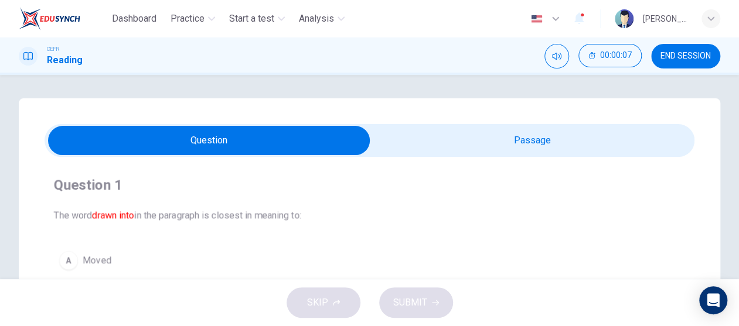
click at [487, 132] on input "checkbox" at bounding box center [209, 140] width 975 height 29
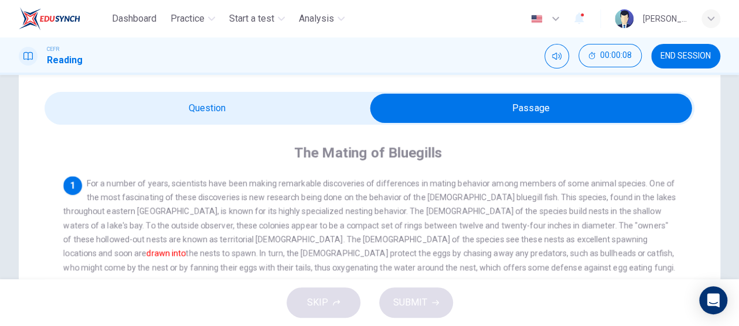
scroll to position [59, 0]
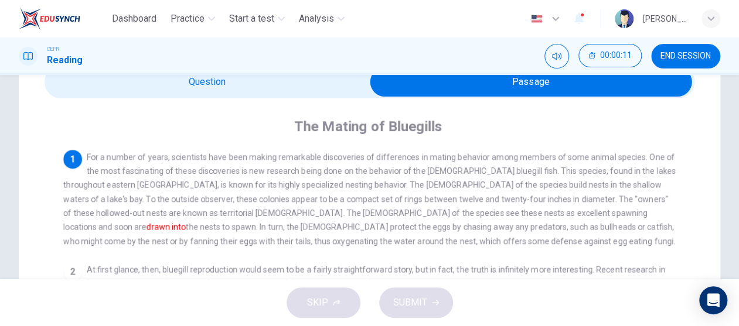
click at [320, 88] on input "checkbox" at bounding box center [530, 81] width 975 height 29
checkbox input "false"
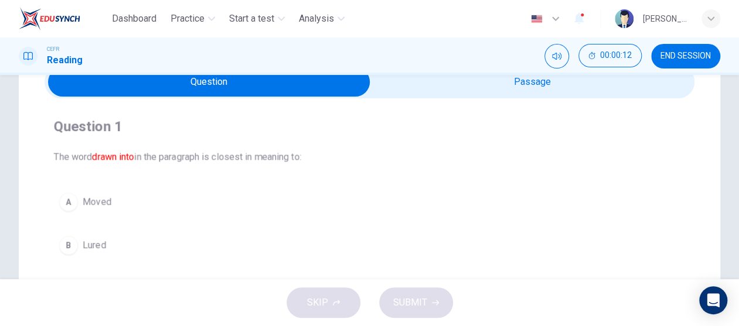
scroll to position [117, 0]
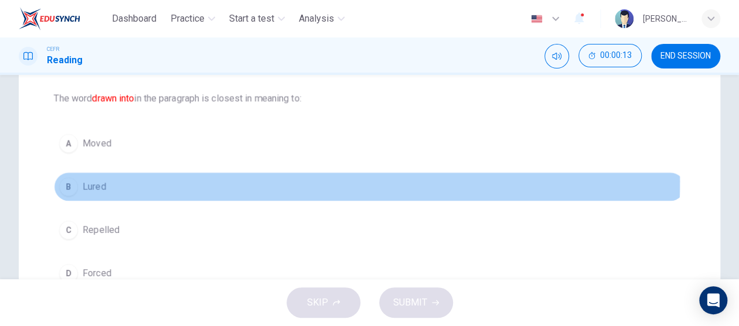
click at [103, 180] on span "Lured" at bounding box center [94, 187] width 23 height 14
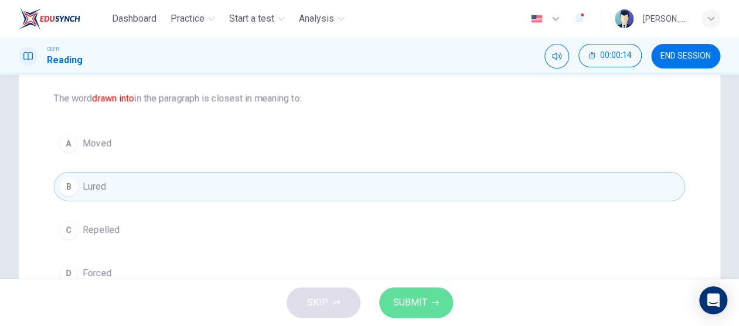
click at [424, 308] on span "SUBMIT" at bounding box center [410, 303] width 34 height 16
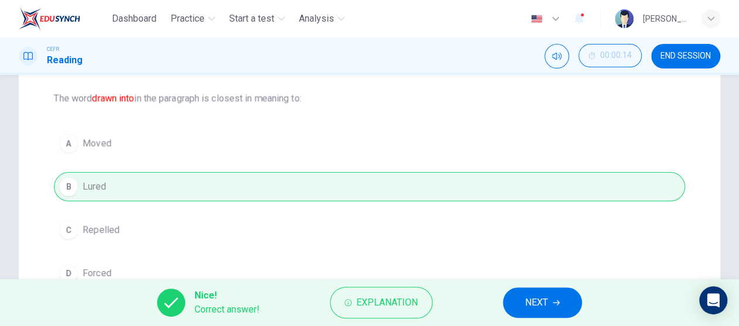
scroll to position [59, 0]
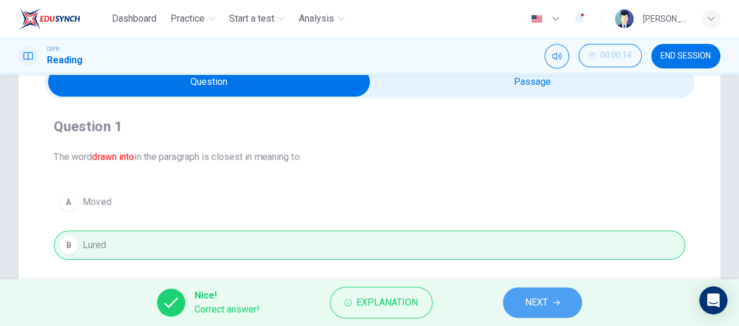
click at [538, 309] on span "NEXT" at bounding box center [536, 303] width 23 height 16
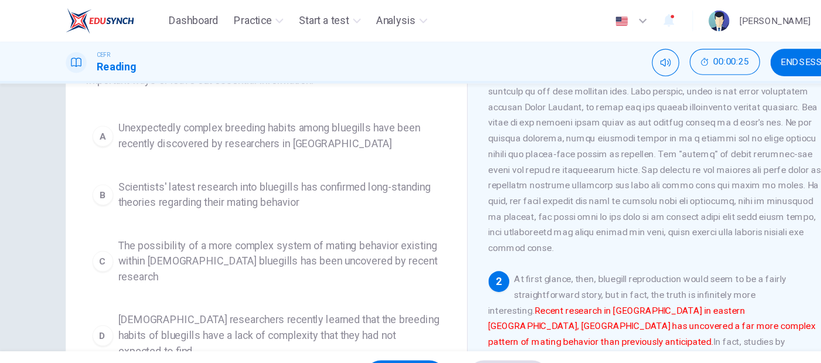
scroll to position [117, 0]
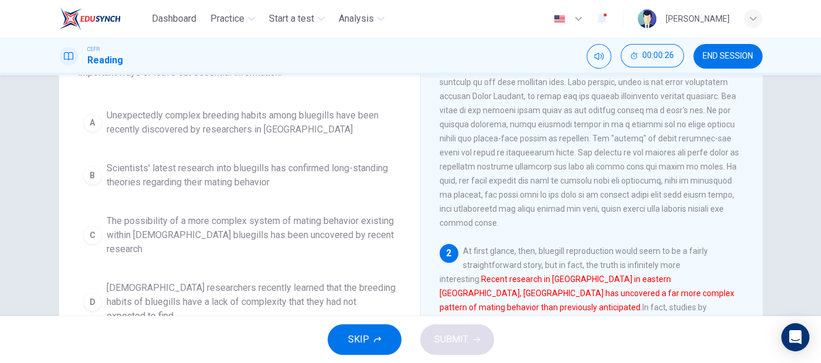
drag, startPoint x: 672, startPoint y: 2, endPoint x: 405, endPoint y: 229, distance: 350.8
click at [405, 229] on div "Question 2 Which of the sentences below best expresses the essential informatio…" at bounding box center [240, 166] width 342 height 347
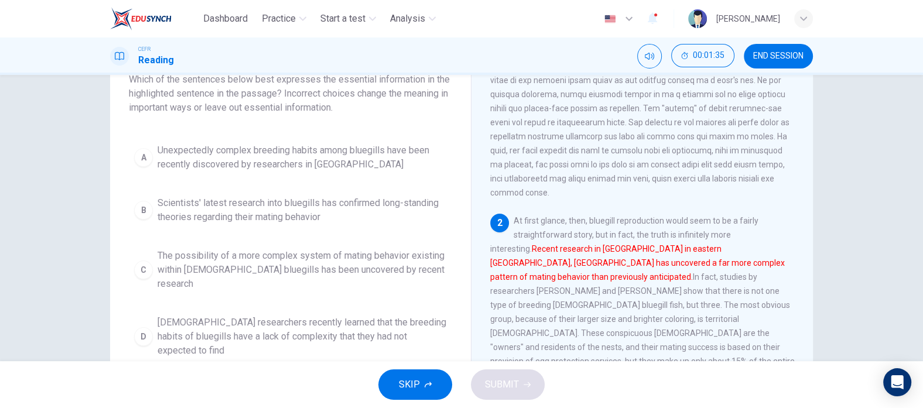
scroll to position [65, 0]
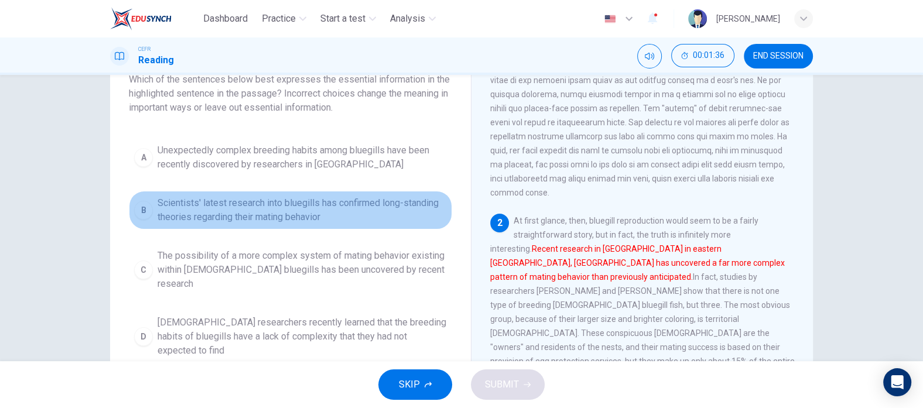
drag, startPoint x: 819, startPoint y: 5, endPoint x: 415, endPoint y: 209, distance: 452.7
click at [415, 209] on span "Scientists' latest research into bluegills has confirmed long-standing theories…" at bounding box center [302, 210] width 289 height 28
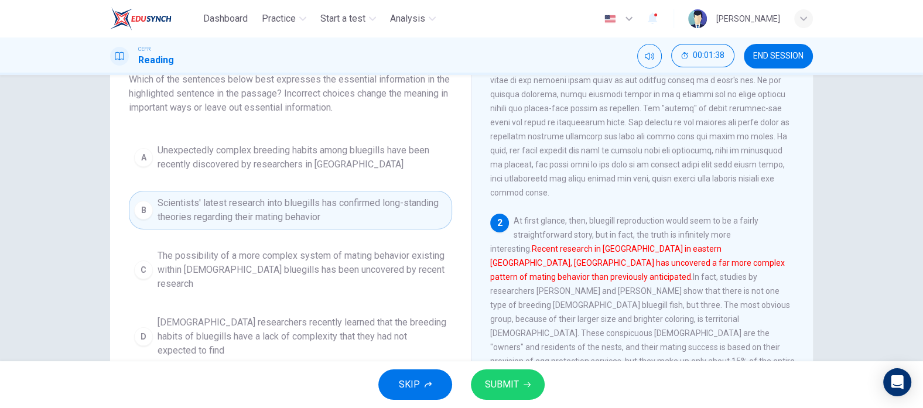
click at [445, 117] on div "Question 2 Which of the sentences below best expresses the essential informatio…" at bounding box center [291, 201] width 342 height 347
drag, startPoint x: 388, startPoint y: 180, endPoint x: 392, endPoint y: 203, distance: 23.3
click at [387, 182] on div "A Unexpectedly complex breeding habits among bluegills have been recently disco…" at bounding box center [290, 250] width 323 height 225
click at [392, 212] on span "Scientists' latest research into bluegills has confirmed long-standing theories…" at bounding box center [302, 210] width 289 height 28
click at [738, 195] on div "1 2 At first glance, then, bluegill reproduction would seem to be a fairly stra…" at bounding box center [650, 246] width 320 height 356
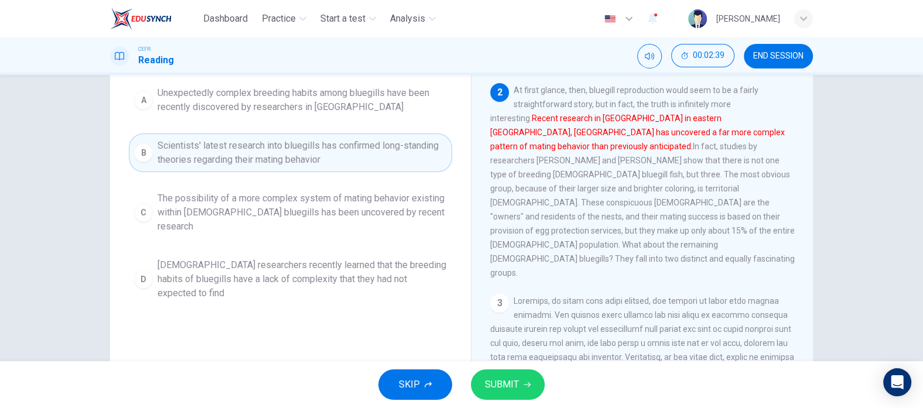
scroll to position [66, 0]
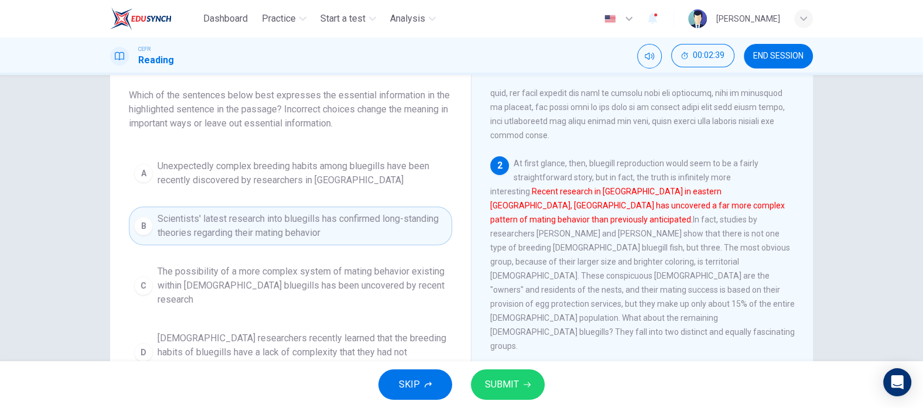
click at [303, 168] on span "Unexpectedly complex breeding habits among bluegills have been recently discove…" at bounding box center [302, 173] width 289 height 28
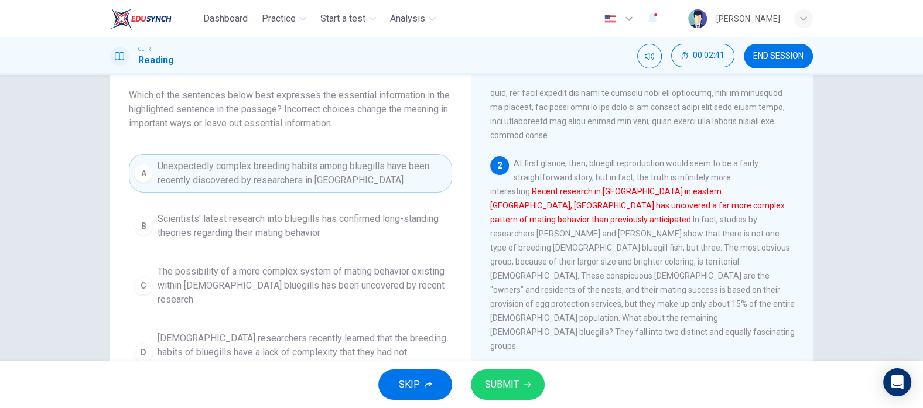
click at [500, 326] on button "SUBMIT" at bounding box center [508, 385] width 74 height 30
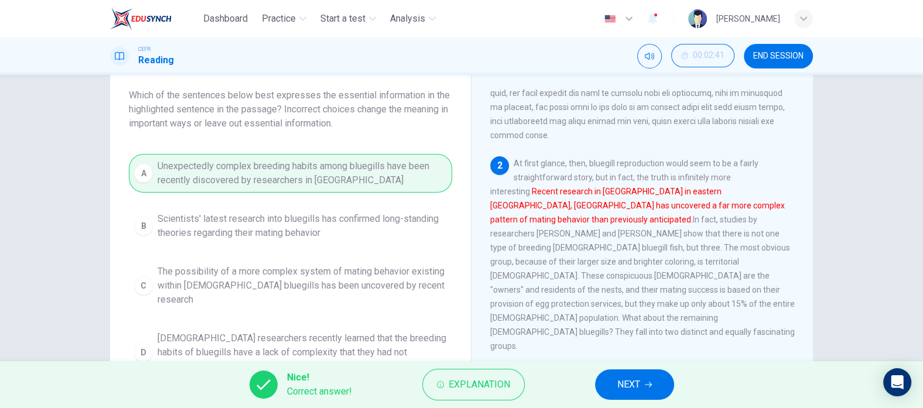
scroll to position [211, 0]
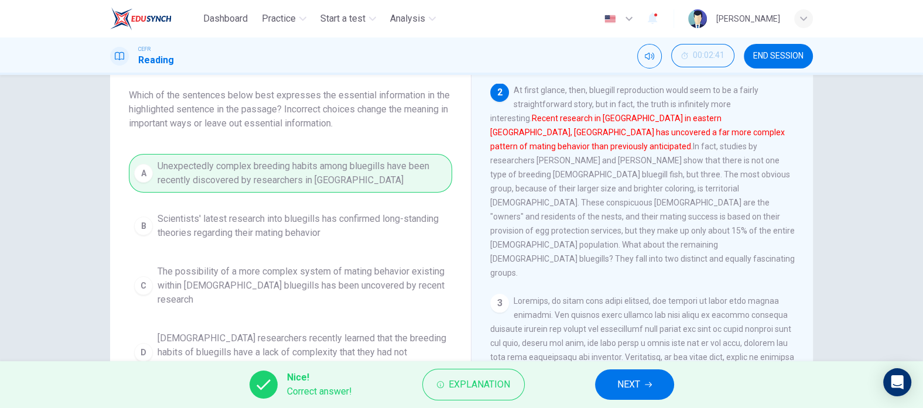
click at [625, 326] on span "NEXT" at bounding box center [628, 385] width 23 height 16
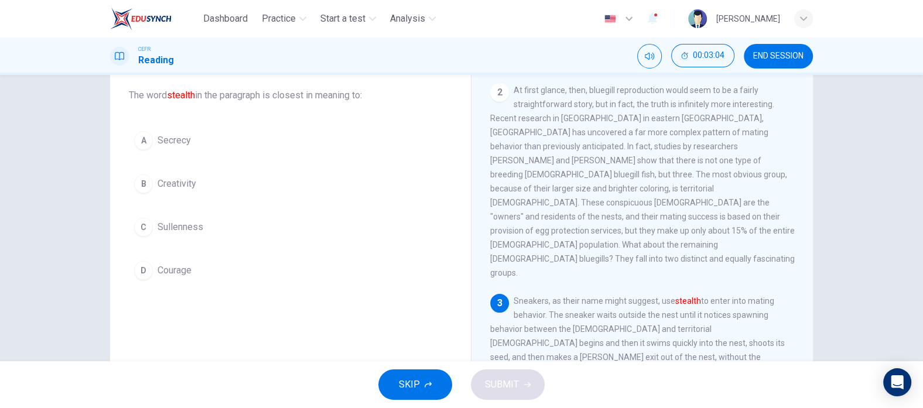
click at [203, 130] on button "A Secrecy" at bounding box center [290, 140] width 323 height 29
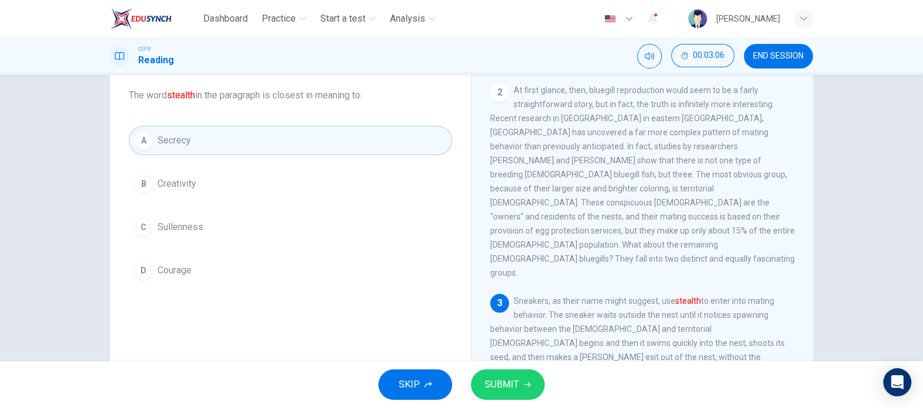
click at [510, 326] on span "SUBMIT" at bounding box center [502, 385] width 34 height 16
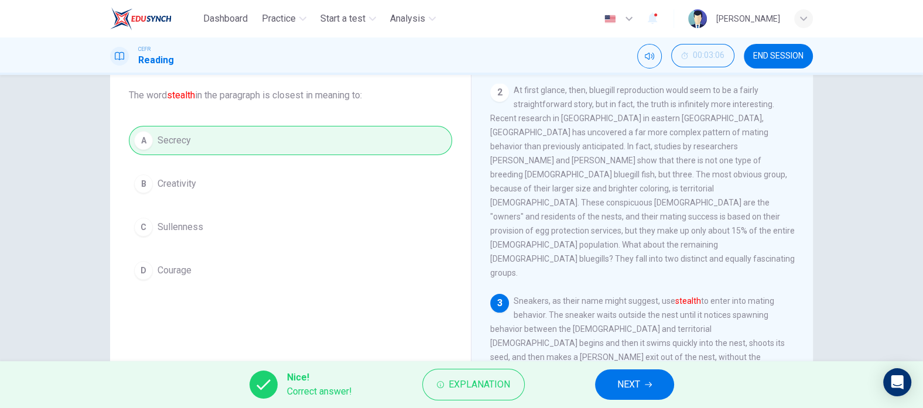
click at [623, 326] on span "NEXT" at bounding box center [628, 385] width 23 height 16
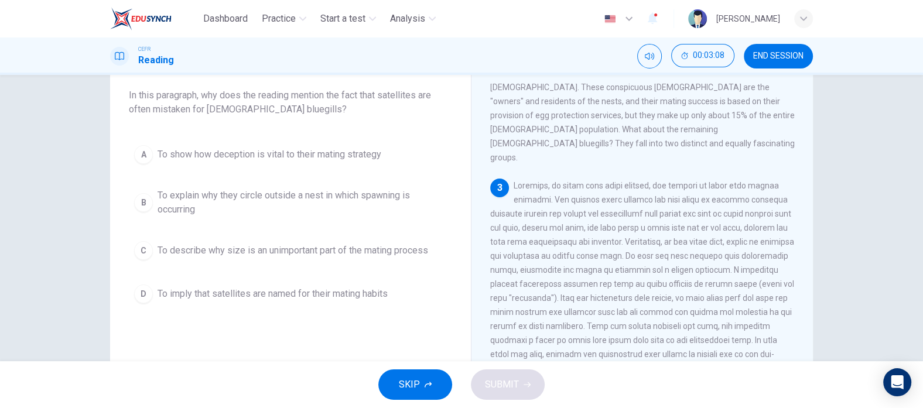
scroll to position [358, 0]
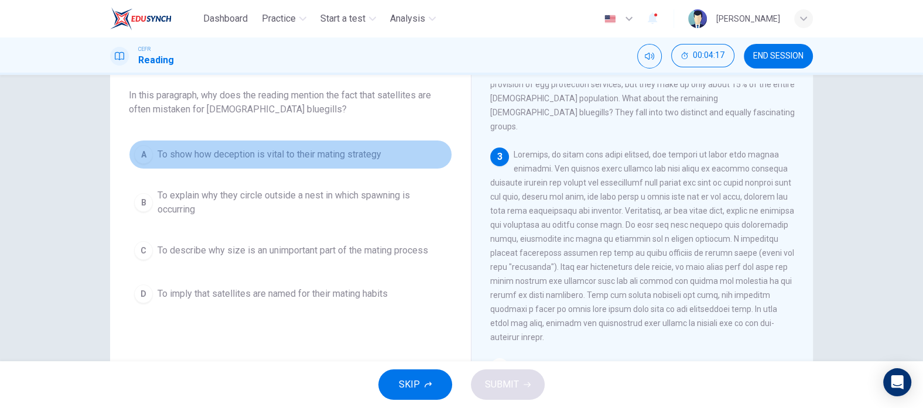
click at [285, 158] on span "To show how deception is vital to their mating strategy" at bounding box center [270, 155] width 224 height 14
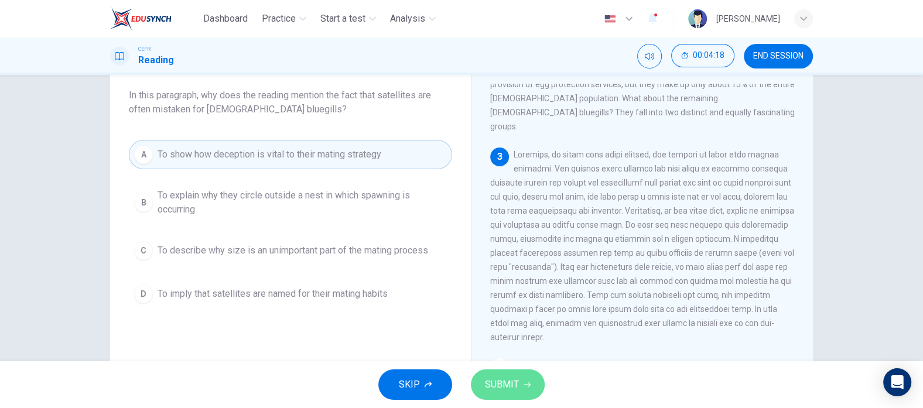
click at [509, 326] on span "SUBMIT" at bounding box center [502, 385] width 34 height 16
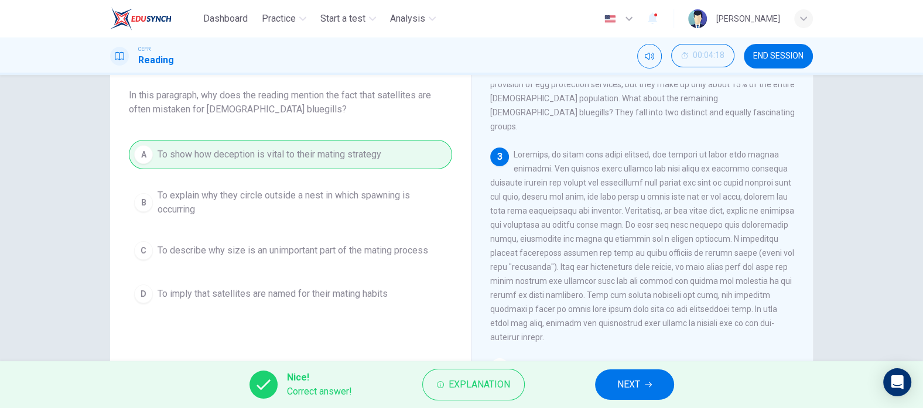
click at [647, 326] on button "NEXT" at bounding box center [634, 385] width 79 height 30
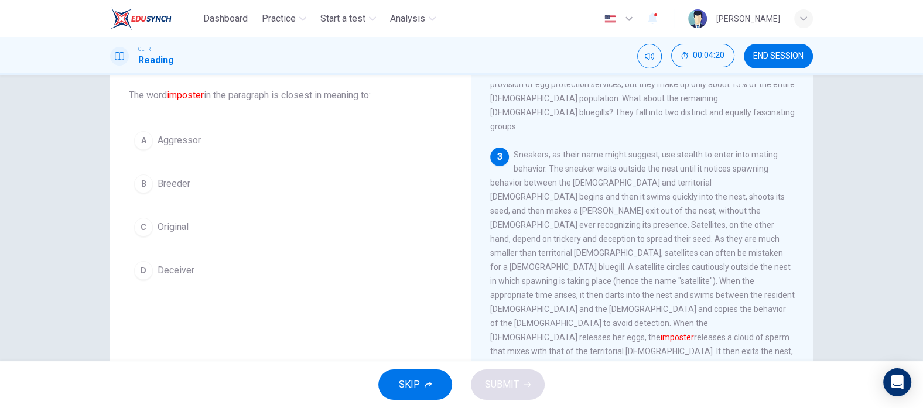
click at [176, 269] on span "Deceiver" at bounding box center [176, 271] width 37 height 14
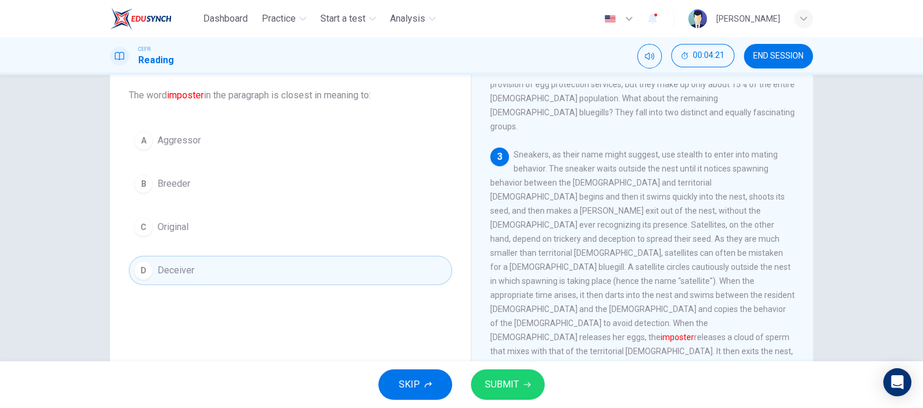
click at [524, 326] on icon "button" at bounding box center [527, 384] width 7 height 7
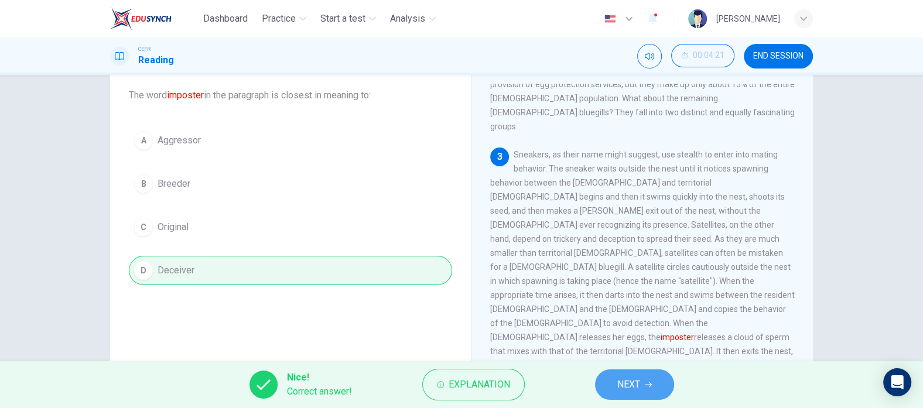
click at [648, 326] on button "NEXT" at bounding box center [634, 385] width 79 height 30
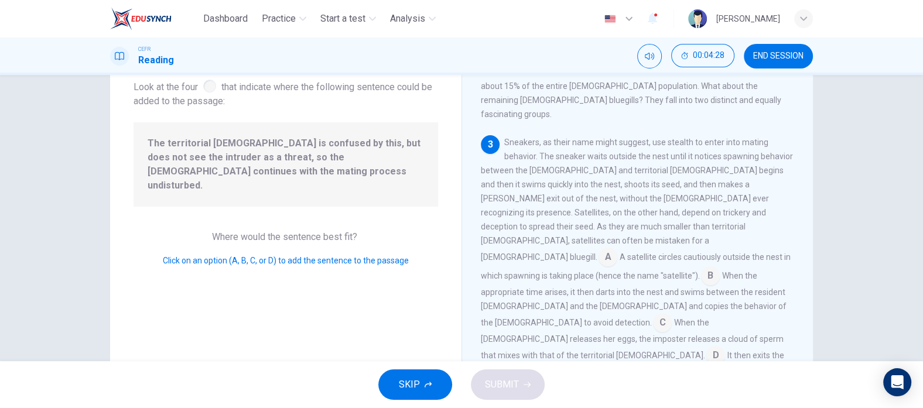
scroll to position [336, 0]
click at [701, 268] on input at bounding box center [710, 277] width 19 height 19
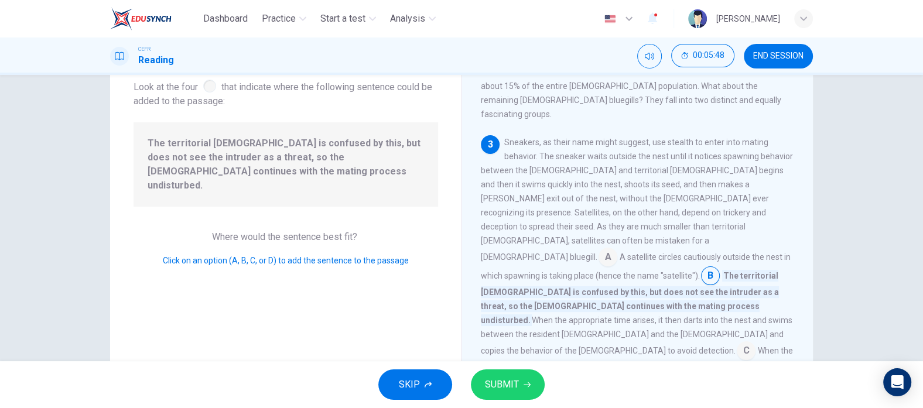
click at [527, 326] on icon "button" at bounding box center [527, 384] width 7 height 7
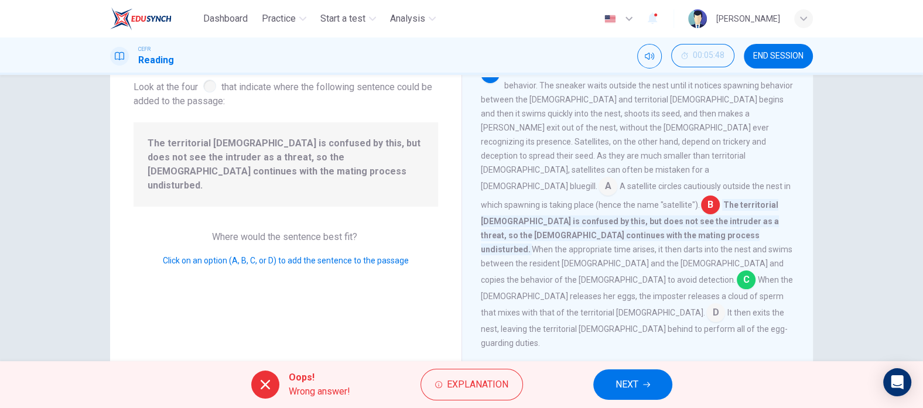
scroll to position [409, 0]
click at [616, 326] on span "NEXT" at bounding box center [627, 385] width 23 height 16
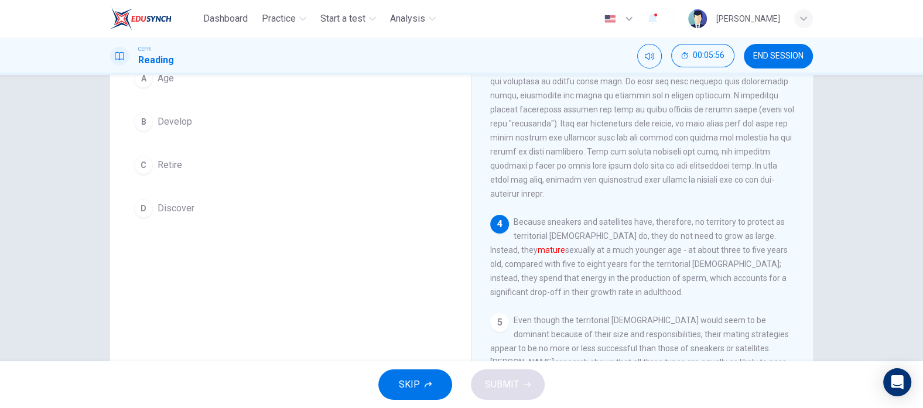
scroll to position [94, 0]
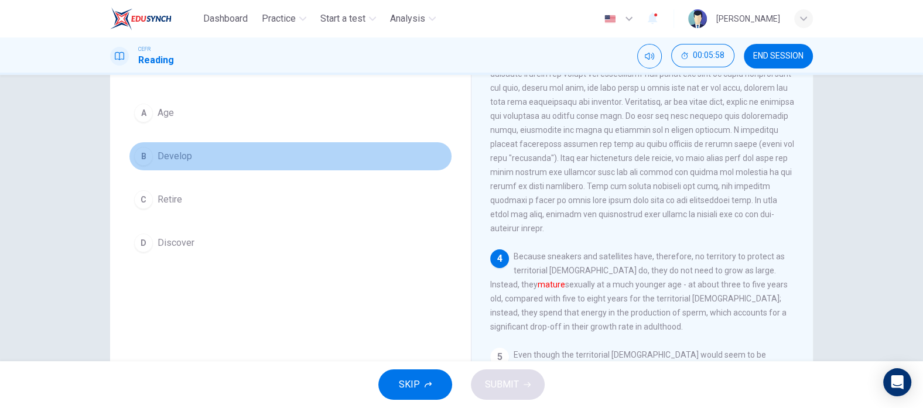
click at [171, 153] on span "Develop" at bounding box center [175, 156] width 35 height 14
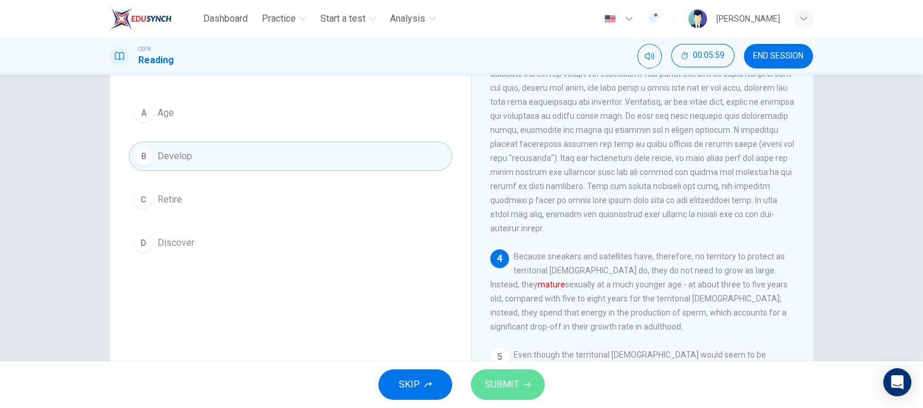
click at [524, 326] on button "SUBMIT" at bounding box center [508, 385] width 74 height 30
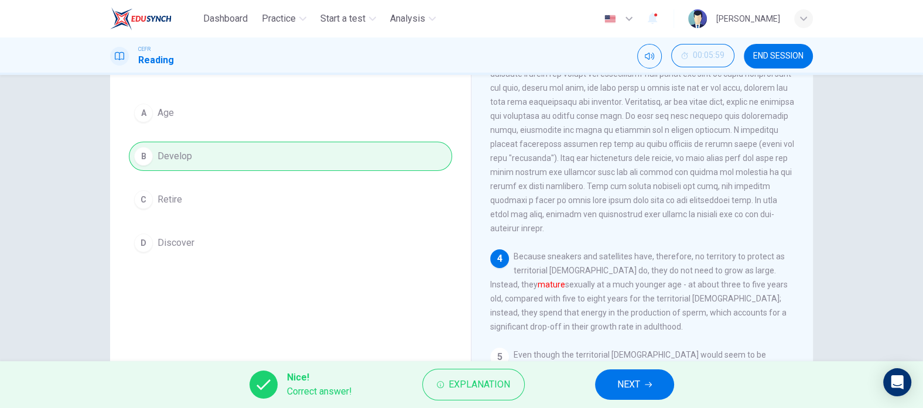
click at [625, 326] on span "NEXT" at bounding box center [628, 385] width 23 height 16
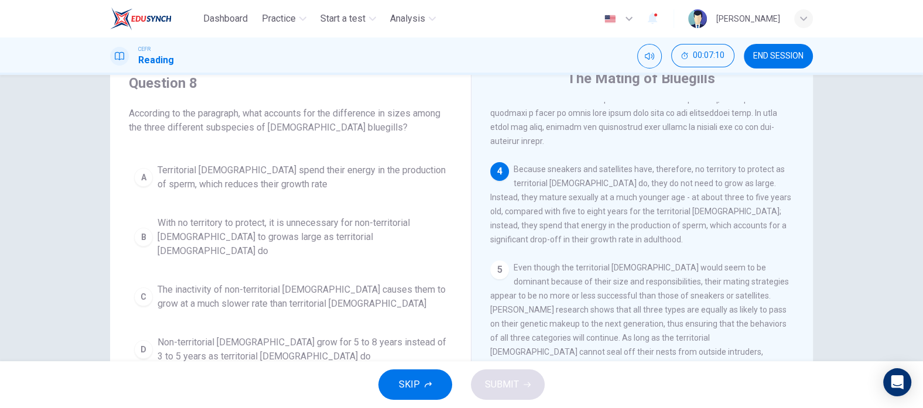
scroll to position [73, 0]
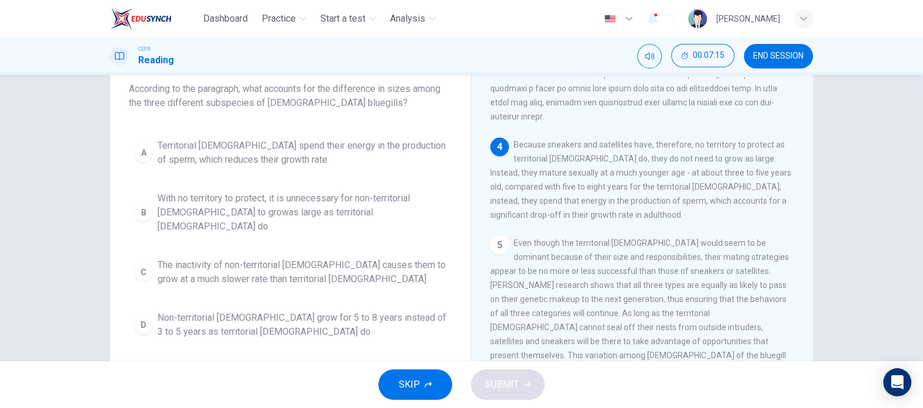
click at [430, 326] on button "SKIP" at bounding box center [415, 385] width 74 height 30
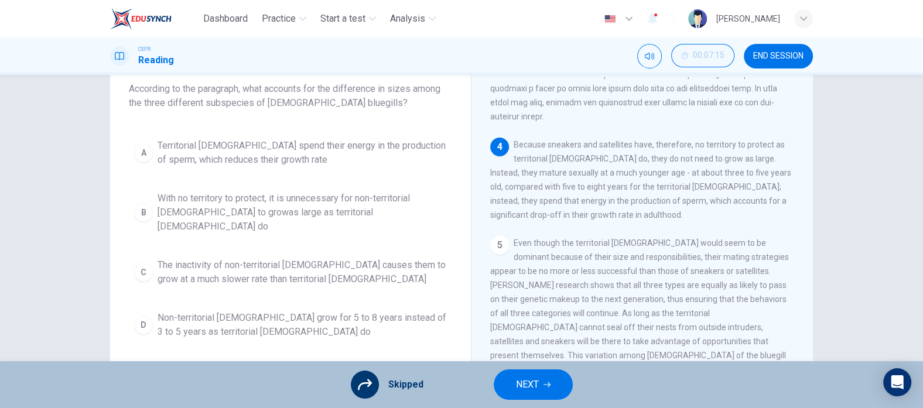
click at [513, 326] on button "NEXT" at bounding box center [533, 385] width 79 height 30
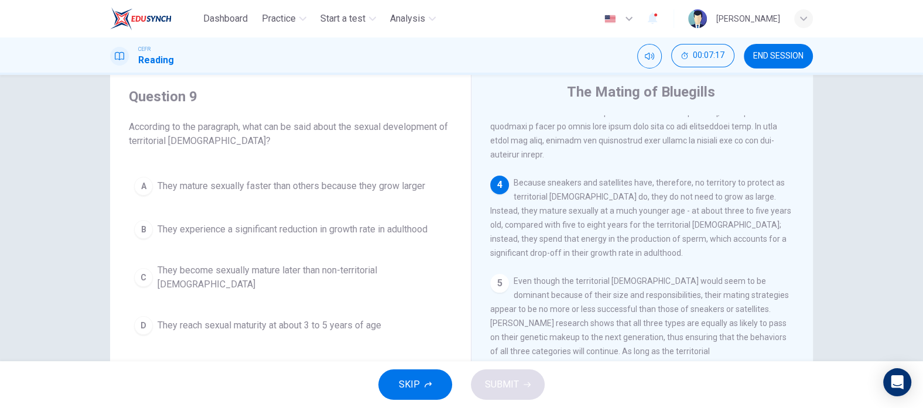
scroll to position [0, 0]
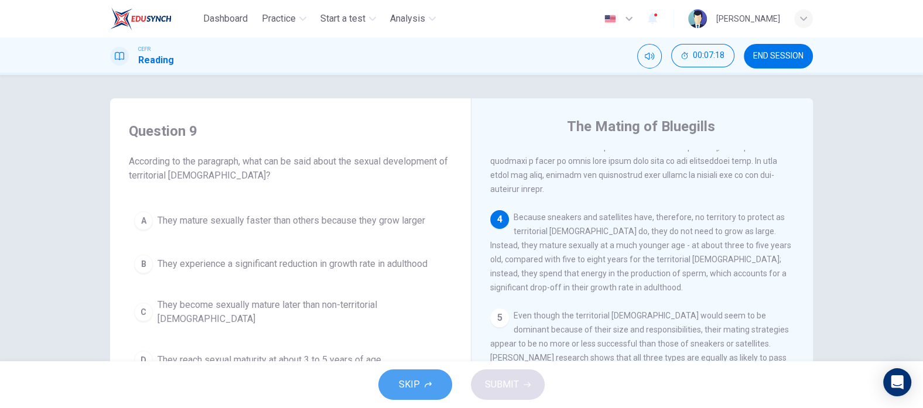
click at [435, 326] on button "SKIP" at bounding box center [415, 385] width 74 height 30
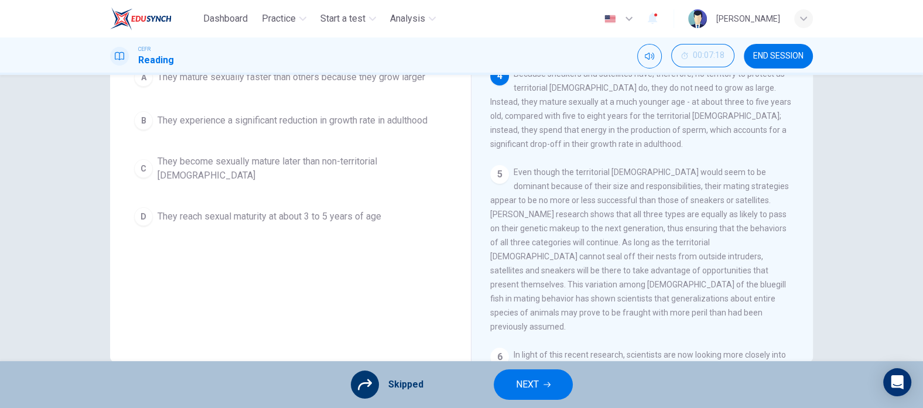
scroll to position [146, 0]
click at [528, 326] on button "NEXT" at bounding box center [533, 385] width 79 height 30
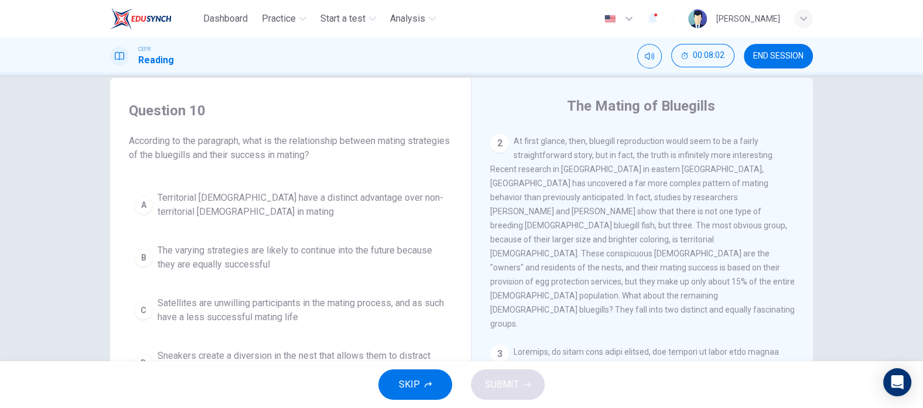
scroll to position [0, 0]
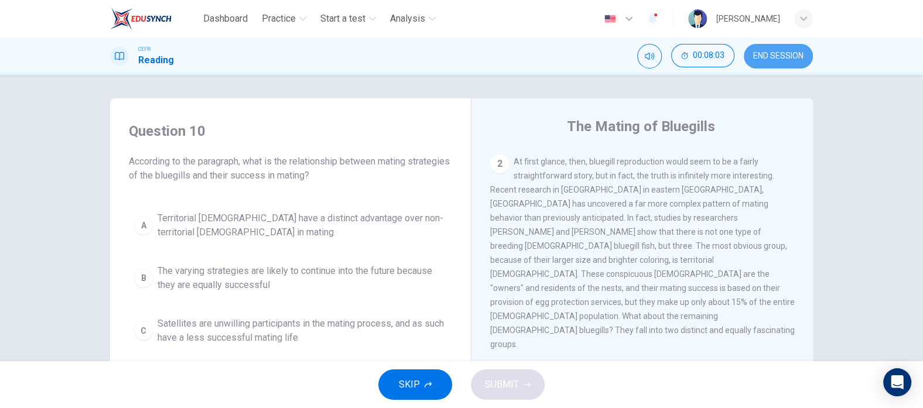
click at [738, 53] on span "END SESSION" at bounding box center [778, 56] width 50 height 9
click at [538, 64] on div "CEFR Reading 00:08:03 END SESSION" at bounding box center [461, 56] width 740 height 25
